Goal: Task Accomplishment & Management: Manage account settings

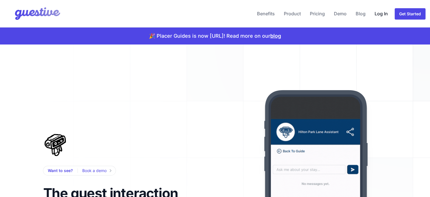
click at [378, 13] on link "Log In" at bounding box center [382, 14] width 18 height 14
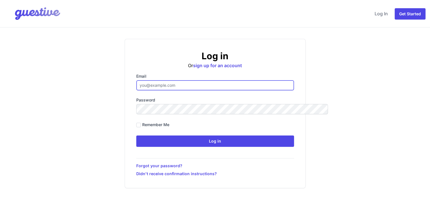
type input "[EMAIL_ADDRESS][DOMAIN_NAME]"
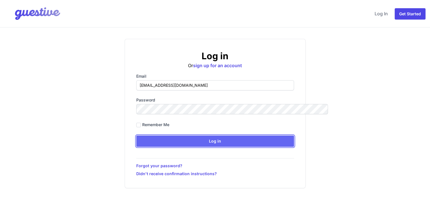
click at [219, 142] on input "Log in" at bounding box center [215, 140] width 158 height 11
